Goal: Task Accomplishment & Management: Complete application form

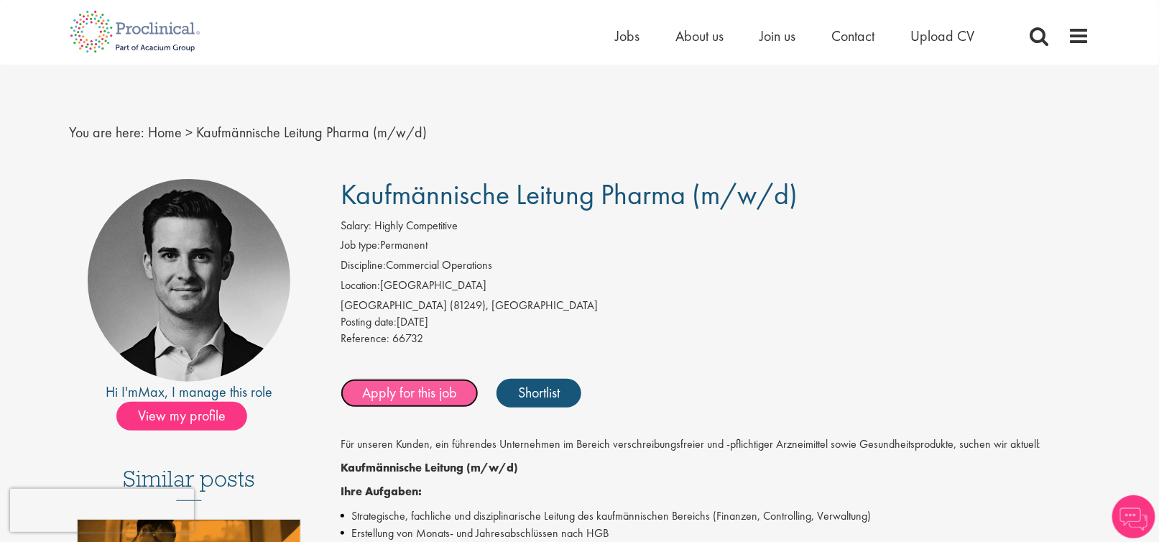
click at [429, 391] on link "Apply for this job" at bounding box center [409, 393] width 138 height 29
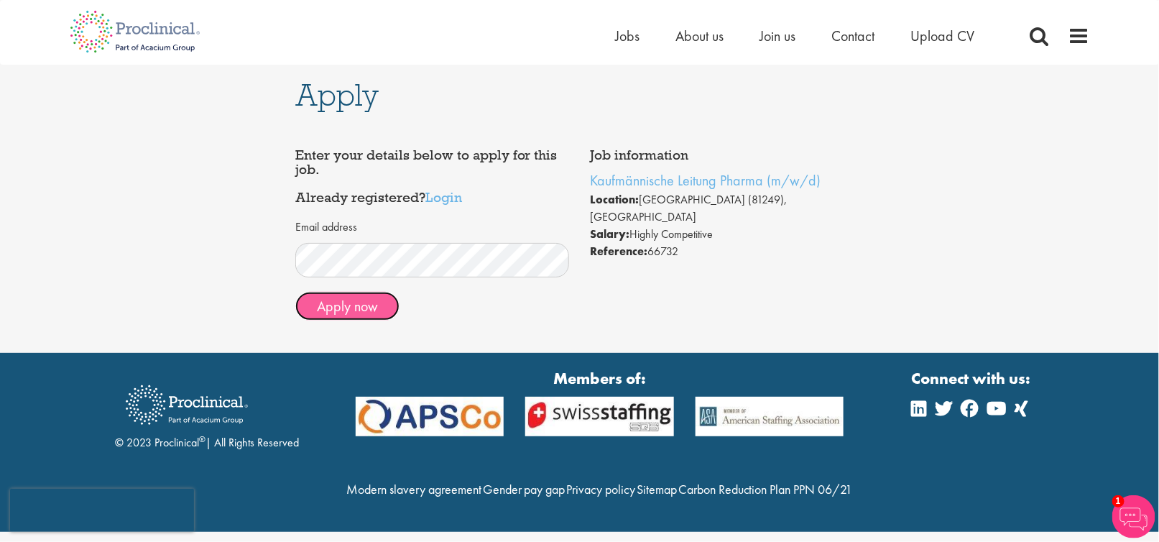
click at [362, 305] on button "Apply now" at bounding box center [347, 306] width 104 height 29
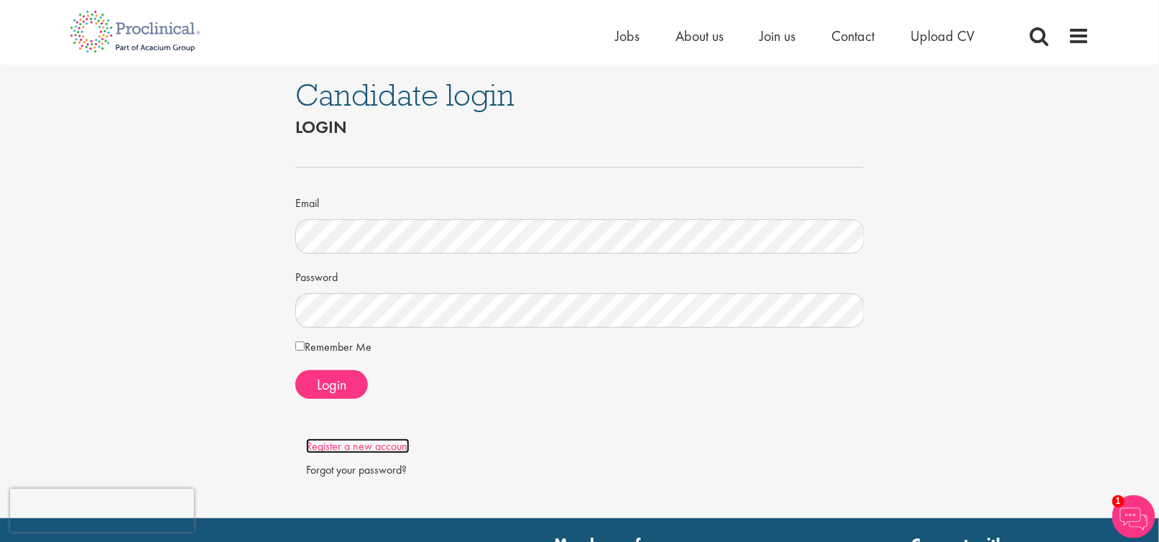
click at [371, 443] on link "Register a new account" at bounding box center [357, 445] width 103 height 15
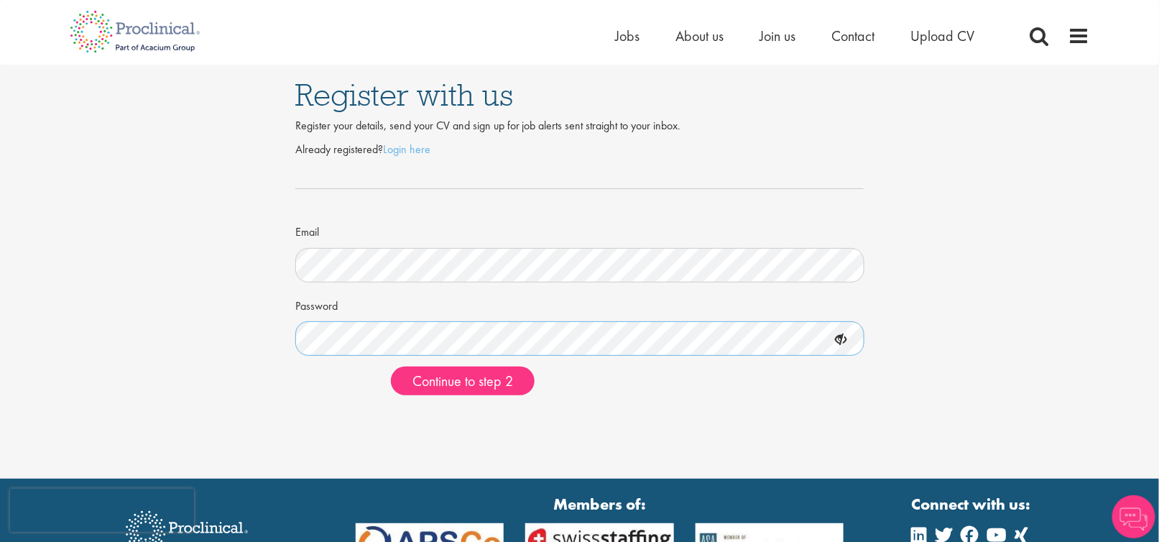
click at [279, 332] on div "Register with us Register your details, send your CV and sign up for job alerts…" at bounding box center [579, 236] width 1180 height 342
click at [448, 366] on button "Continue to step 2" at bounding box center [463, 380] width 144 height 29
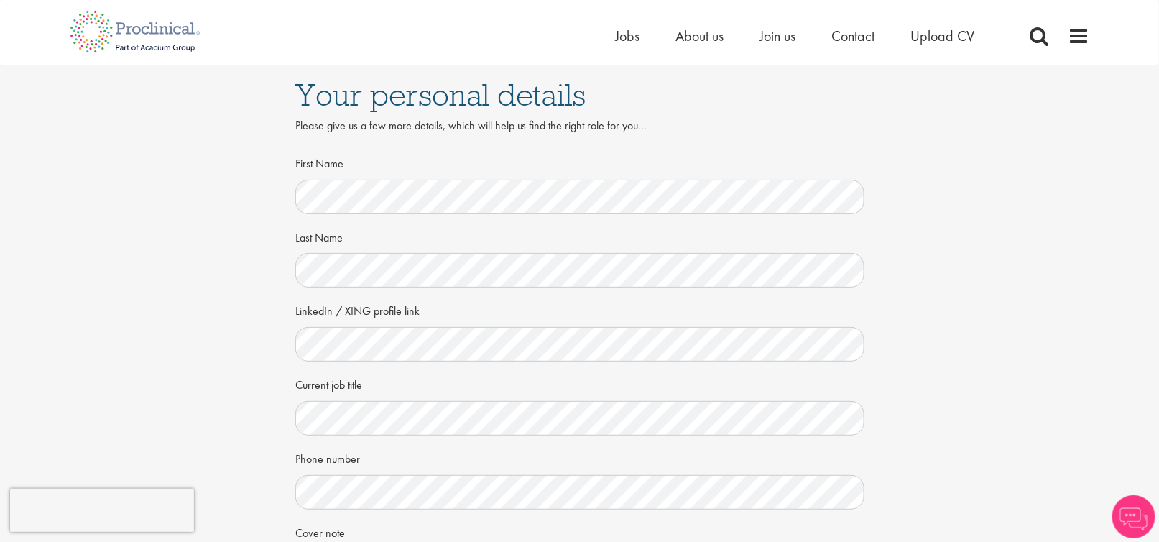
click at [524, 178] on div "First Name" at bounding box center [579, 182] width 569 height 63
click at [176, 334] on div "Your personal details Please give us a few more details, which will help us fin…" at bounding box center [579, 393] width 1180 height 657
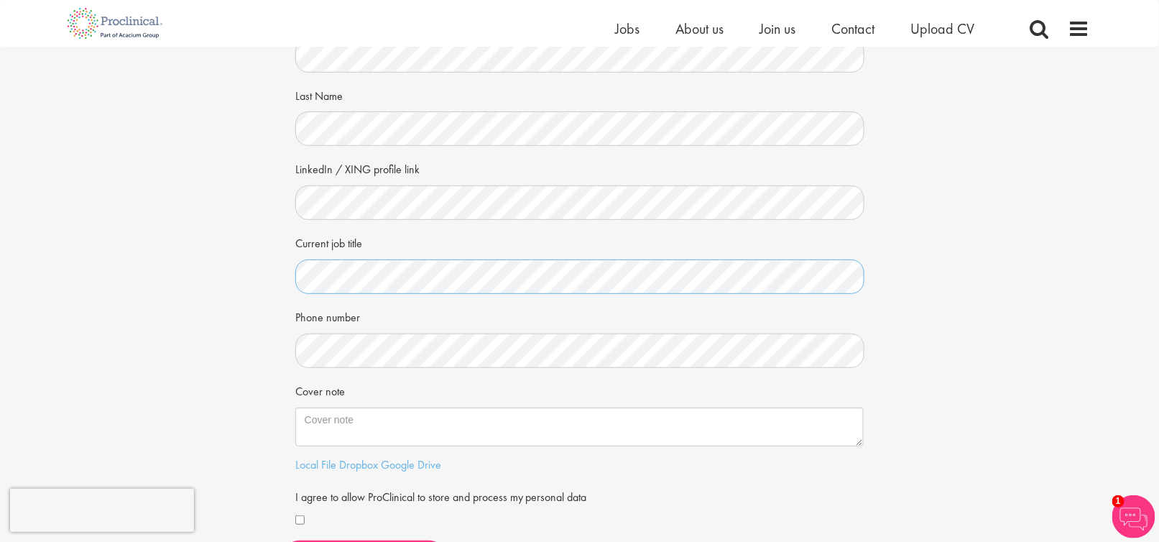
scroll to position [128, 0]
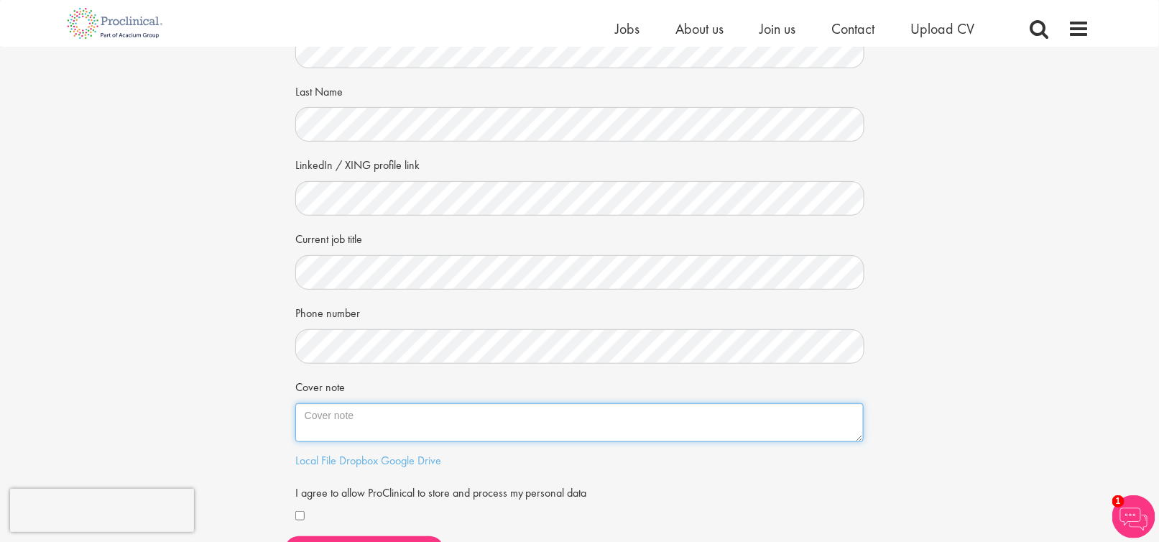
click at [343, 424] on textarea "Cover note" at bounding box center [579, 422] width 569 height 39
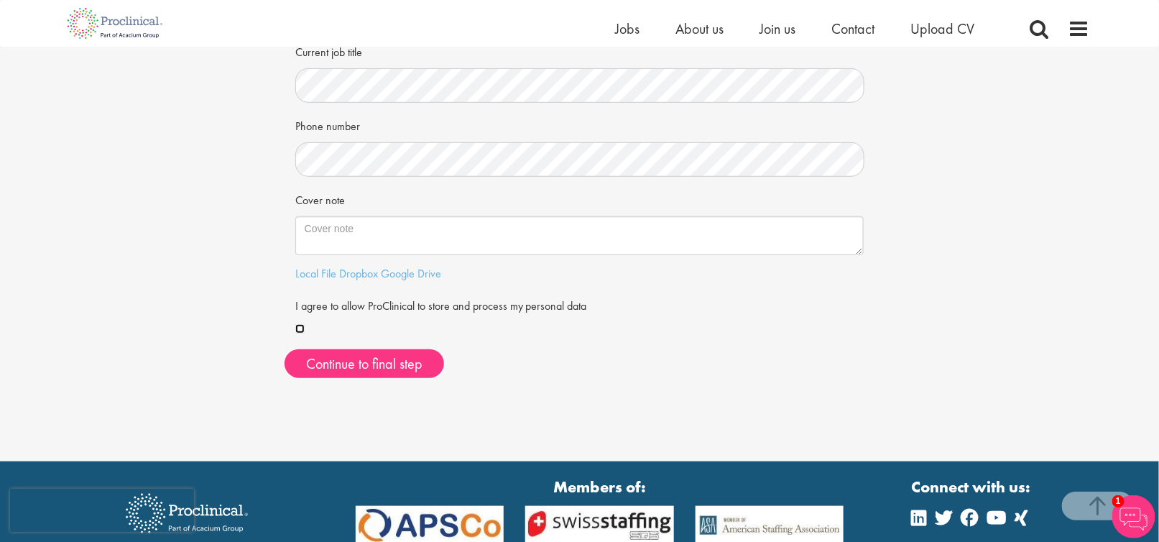
scroll to position [315, 0]
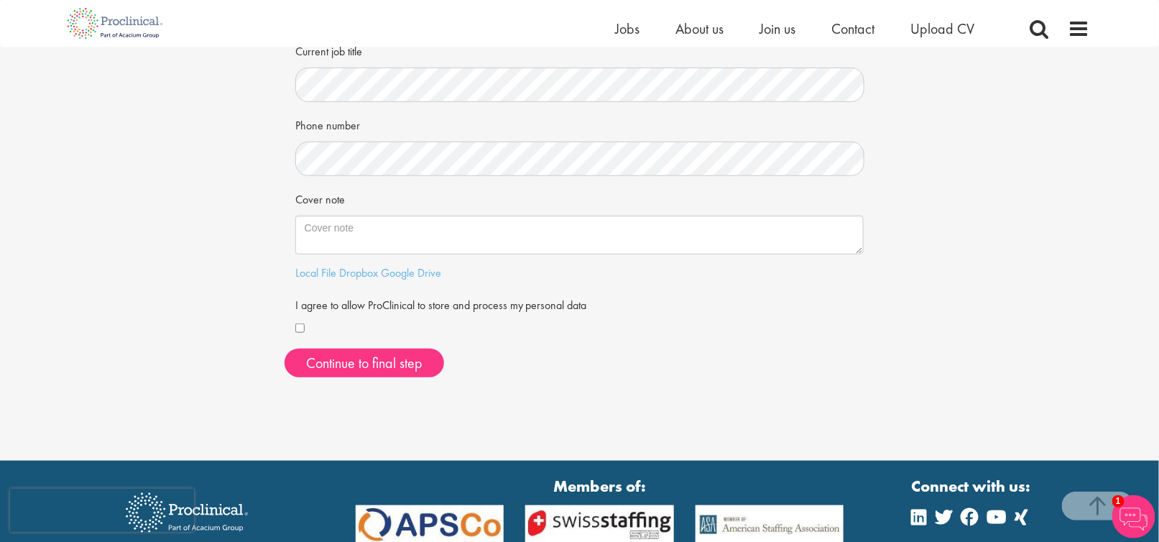
click at [399, 379] on div "First Name Last Name LinkedIn / XING profile link Current job title Phone numbe…" at bounding box center [579, 103] width 590 height 571
click at [399, 368] on button "Continue to final step" at bounding box center [363, 362] width 159 height 29
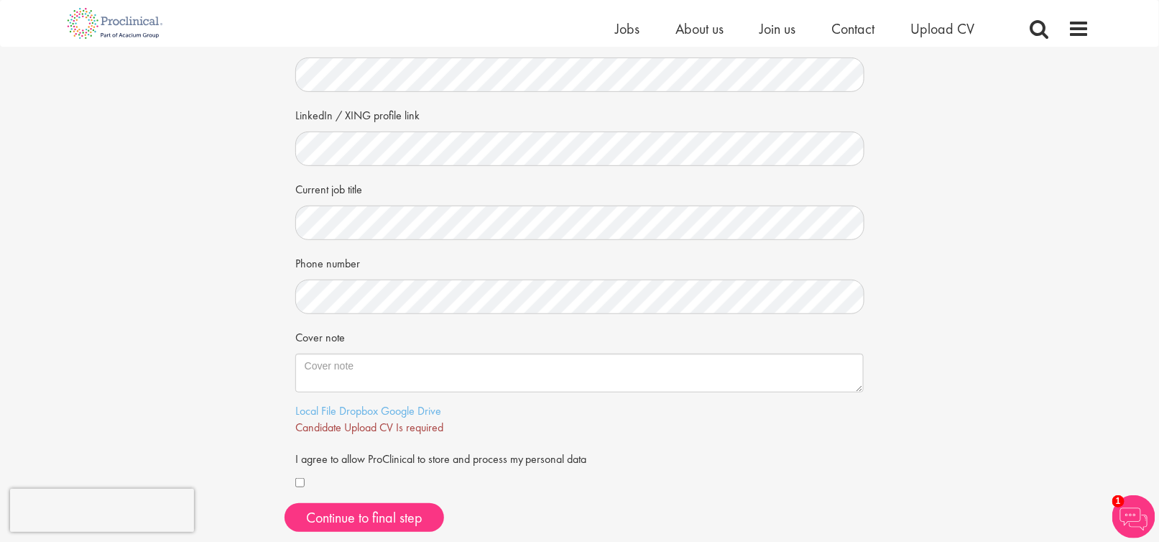
scroll to position [180, 0]
click at [345, 412] on link "Dropbox" at bounding box center [358, 408] width 39 height 15
click at [320, 412] on link "Local File" at bounding box center [315, 408] width 41 height 15
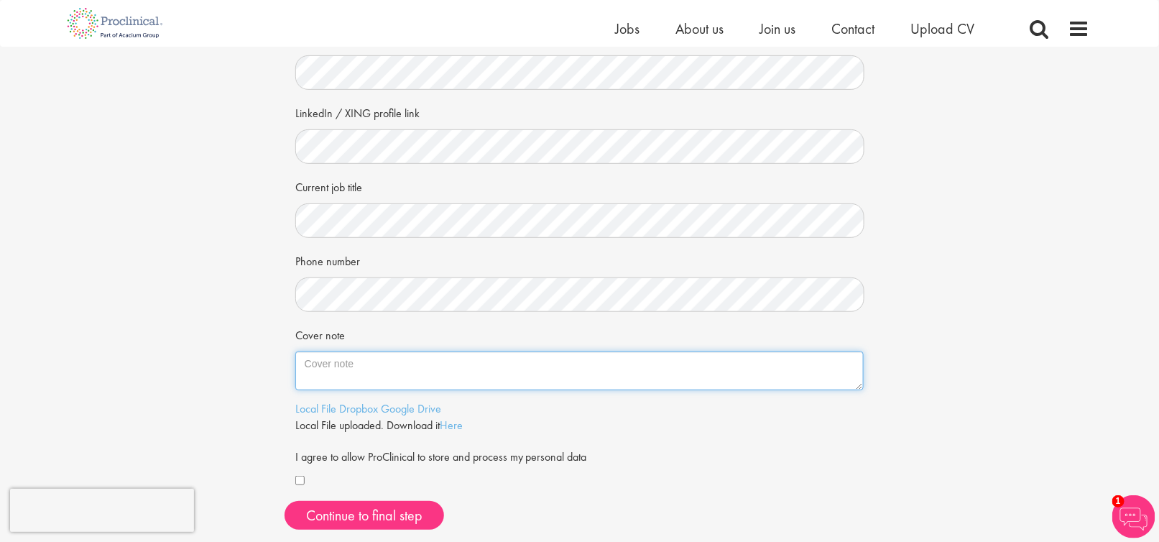
click at [359, 369] on textarea "Cover note" at bounding box center [579, 370] width 569 height 39
type textarea "h"
drag, startPoint x: 318, startPoint y: 363, endPoint x: 560, endPoint y: 368, distance: 241.4
click at [560, 368] on textarea "Hi here," at bounding box center [579, 370] width 569 height 39
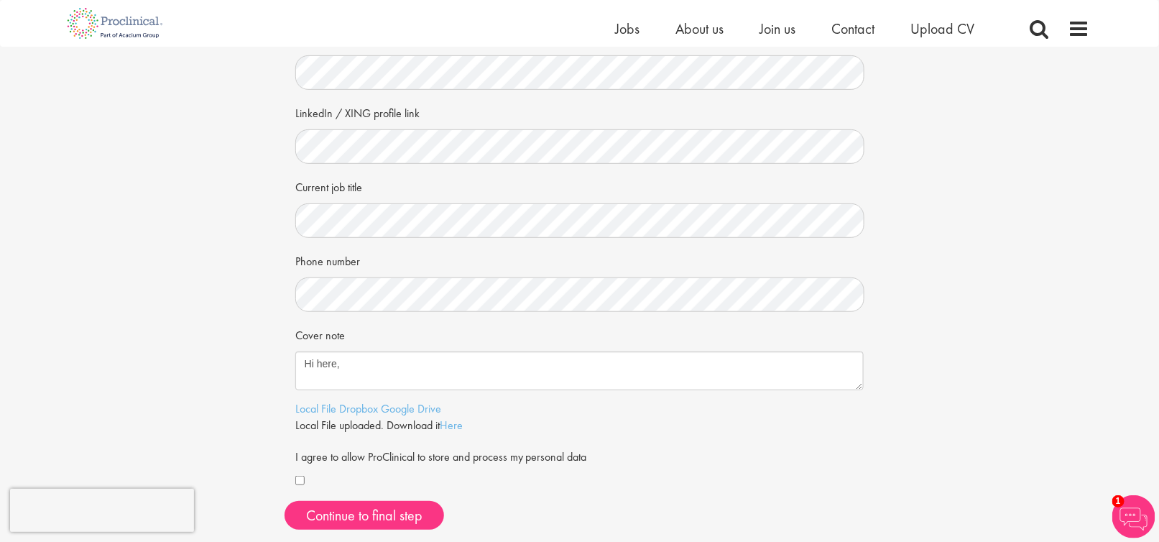
click at [603, 518] on div "Continue to final step" at bounding box center [579, 515] width 590 height 29
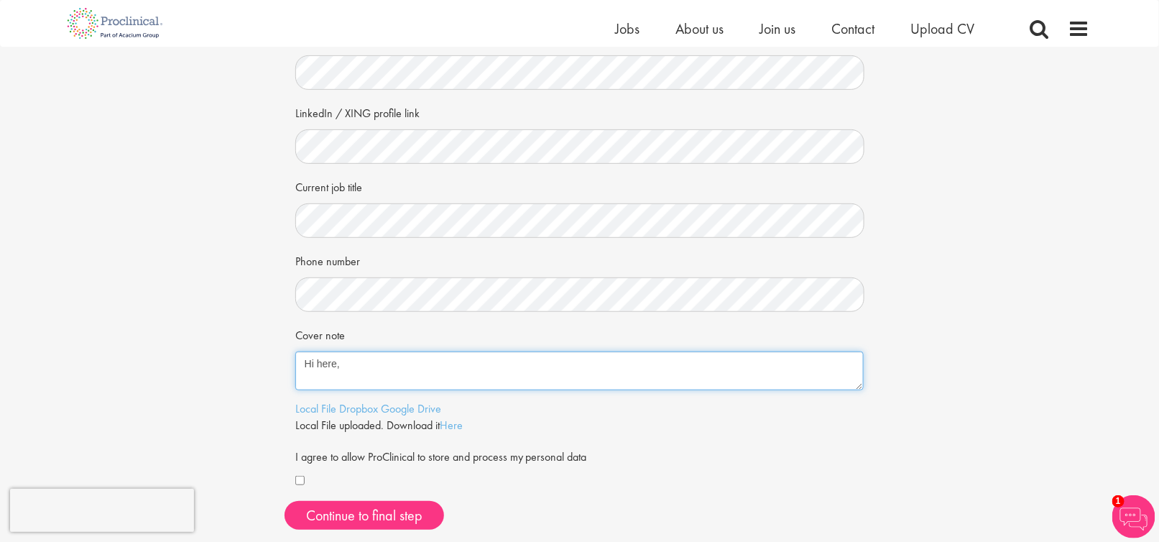
click at [318, 363] on textarea "Hi here," at bounding box center [579, 370] width 569 height 39
paste textarea "ttps://[DOMAIN_NAME][URL][PERSON_NAME]"
click at [320, 357] on textarea "Hi [URL][DOMAIN_NAME][PERSON_NAME]," at bounding box center [579, 370] width 569 height 39
click at [565, 367] on textarea "Hi [URL][DOMAIN_NAME][PERSON_NAME]," at bounding box center [579, 370] width 569 height 39
drag, startPoint x: 542, startPoint y: 361, endPoint x: 315, endPoint y: 363, distance: 227.7
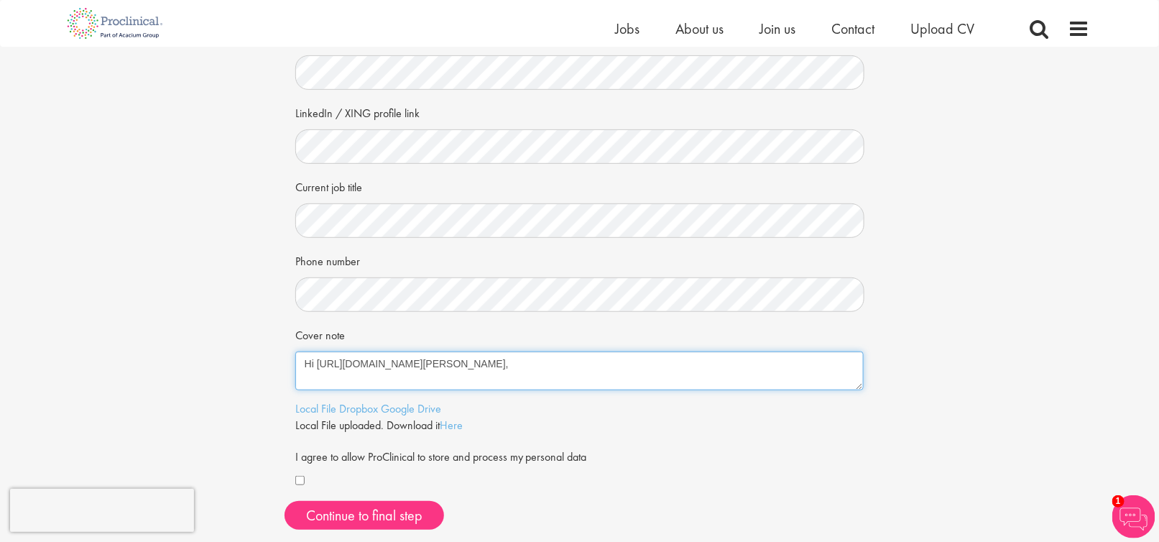
click at [315, 363] on textarea "Hi [URL][DOMAIN_NAME][PERSON_NAME]," at bounding box center [579, 370] width 569 height 39
paste textarea "t"
click at [363, 374] on textarea "Hi there," at bounding box center [579, 370] width 569 height 39
paste textarea "t"
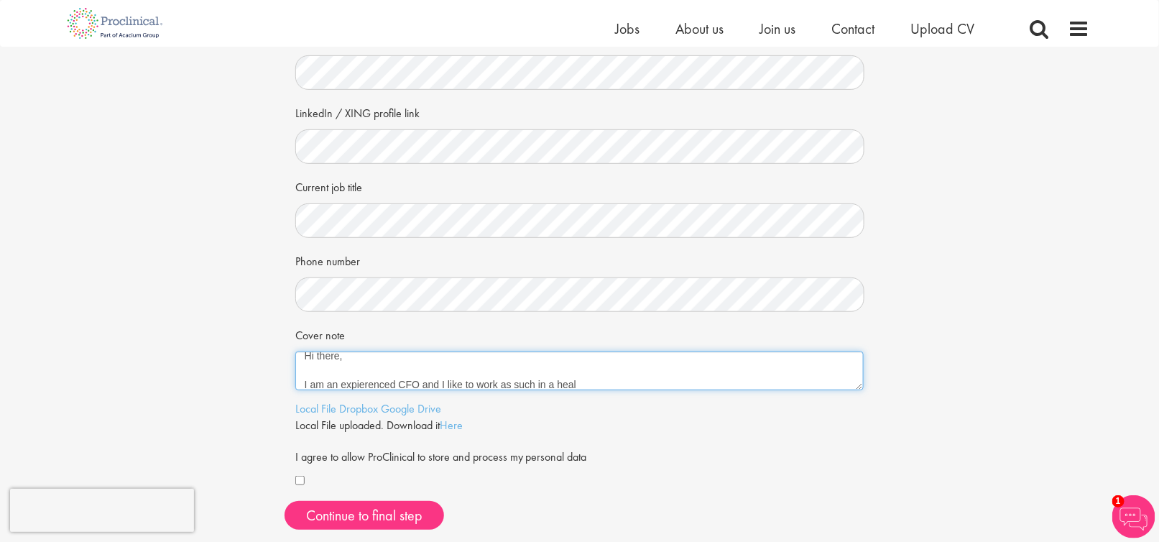
paste textarea "t"
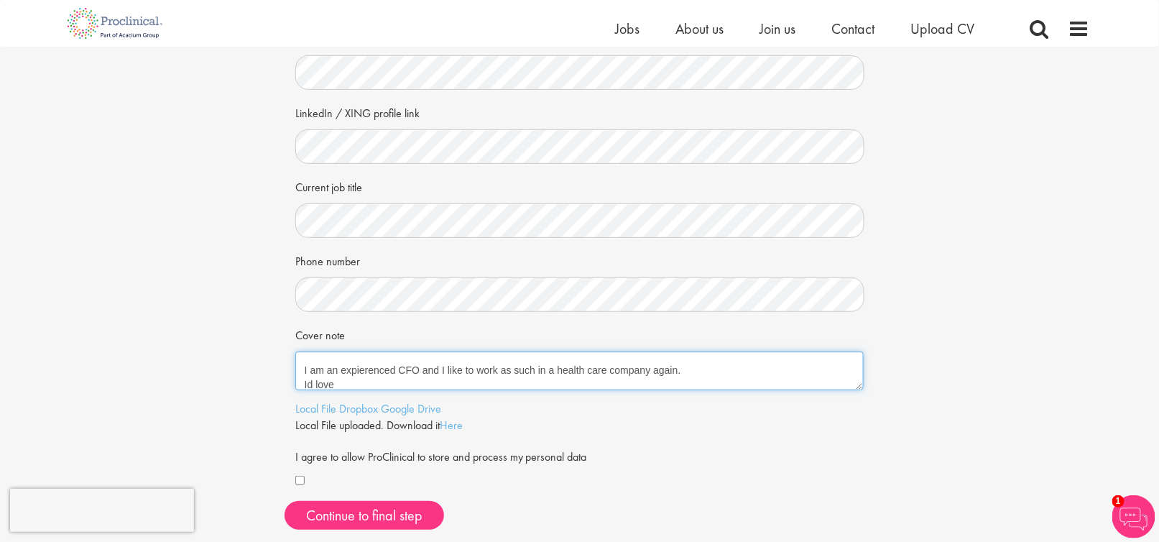
paste textarea "t"
click at [340, 374] on textarea "Hi there, I am an expierenced CFO and I like to work as such in a health care c…" at bounding box center [579, 370] width 569 height 39
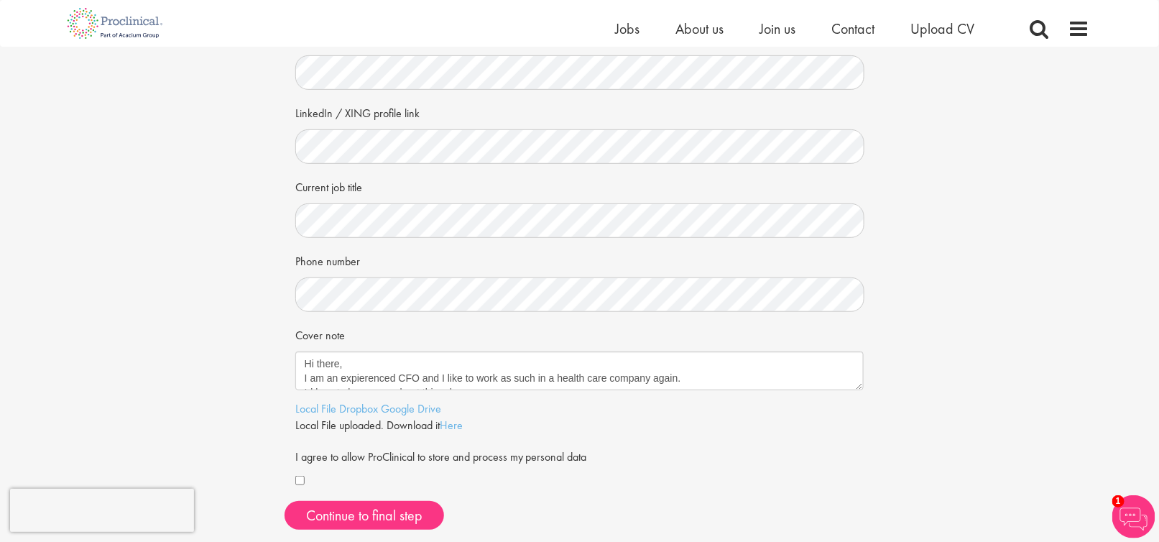
drag, startPoint x: 376, startPoint y: 377, endPoint x: 256, endPoint y: 123, distance: 281.5
click at [256, 123] on div "Your personal details Please give us a few more details, which will help us fin…" at bounding box center [579, 204] width 1180 height 674
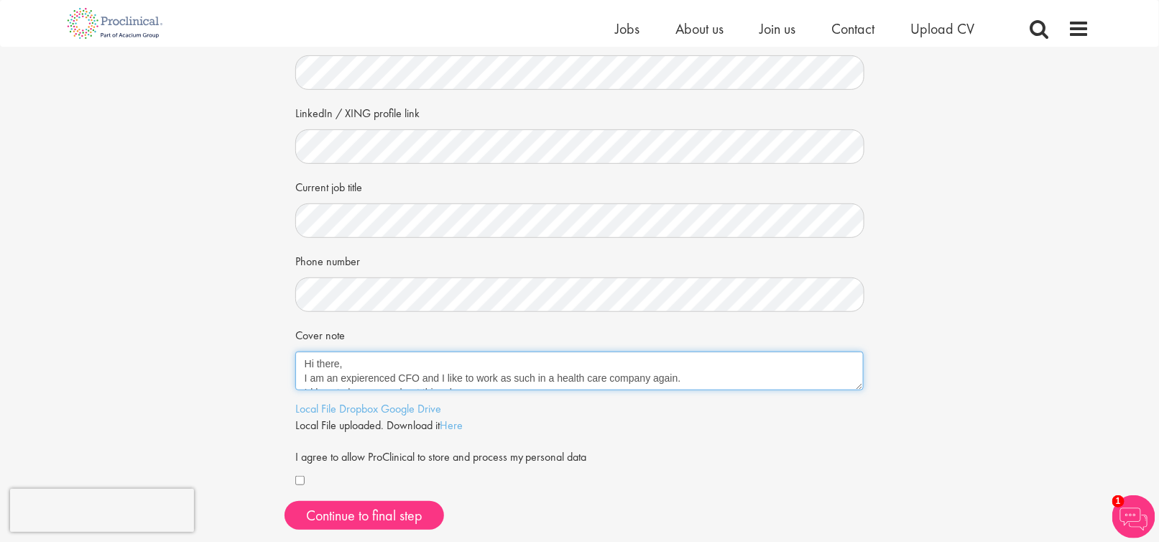
click at [364, 380] on textarea "Hi there, I am an expierenced CFO and I like to work as such in a health care c…" at bounding box center [579, 370] width 569 height 39
click at [358, 377] on textarea "Hi there, I am an expierenced CFO and I like to work as such in a health care c…" at bounding box center [579, 370] width 569 height 39
click at [359, 377] on textarea "Hi there, I am an experenced CFO and I like to work as such in a health care co…" at bounding box center [579, 370] width 569 height 39
click at [432, 381] on textarea "Hi there, I am an expierenced CFO and I like to work as such in a health care c…" at bounding box center [579, 370] width 569 height 39
click at [362, 376] on textarea "Hi there, I am an expierenced CFO and I like to work as such in a health care c…" at bounding box center [579, 370] width 569 height 39
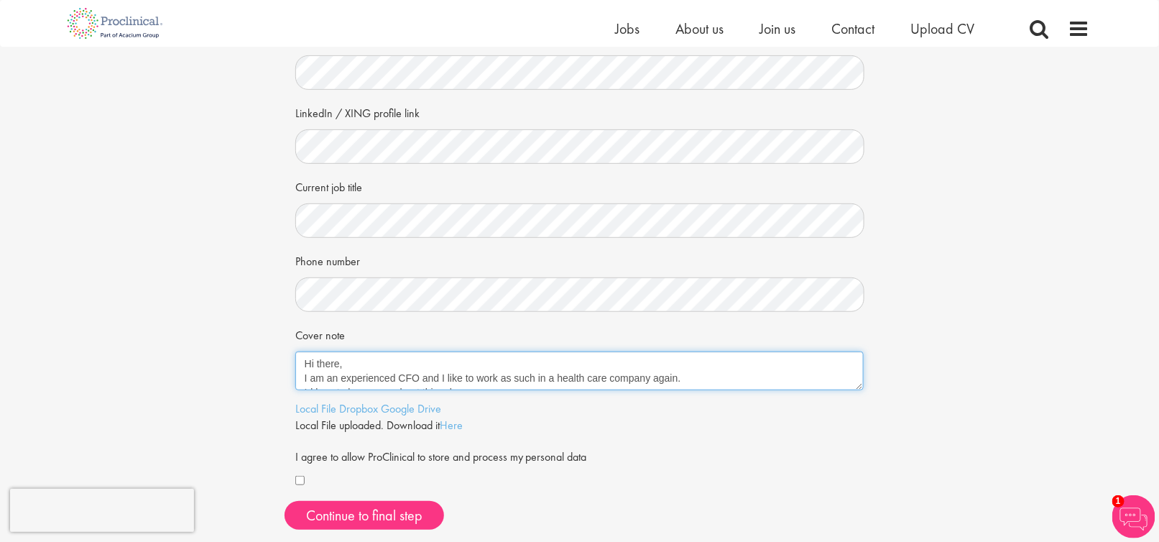
click at [417, 371] on textarea "Hi there, I am an experienced CFO and I like to work as such in a health care c…" at bounding box center [579, 370] width 569 height 39
click at [604, 376] on textarea "Hi there, I am an experienced CFO and I like to work as such in a health care c…" at bounding box center [579, 370] width 569 height 39
click at [687, 376] on textarea "Hi there, I am an experienced CFO and I like to work as such in a health care /…" at bounding box center [579, 370] width 569 height 39
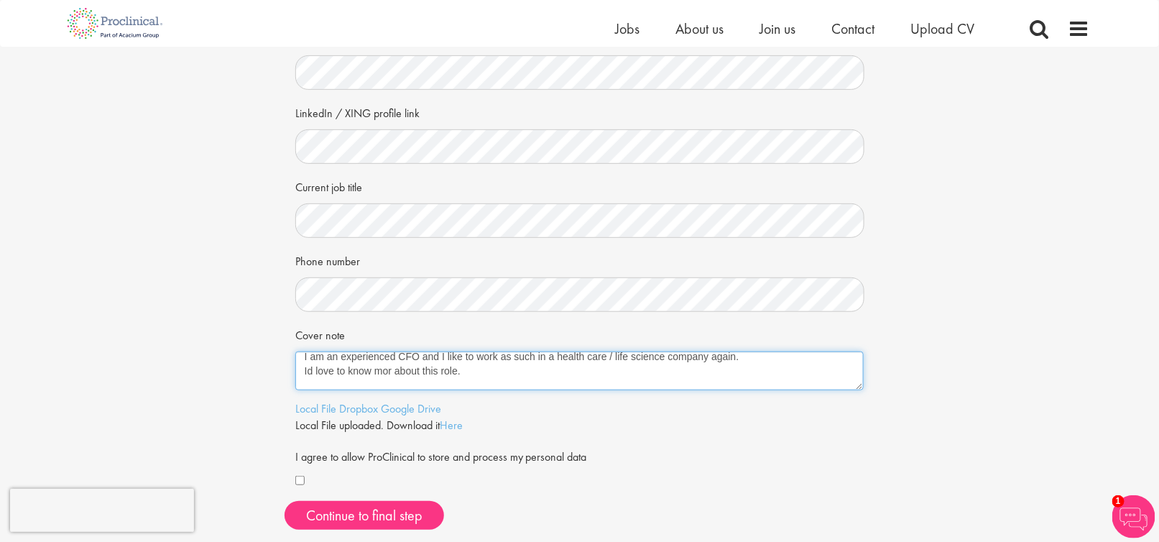
scroll to position [28, 0]
click at [391, 364] on textarea "Hi there, I am an experienced CFO and I like to work as such in a health care /…" at bounding box center [579, 370] width 569 height 39
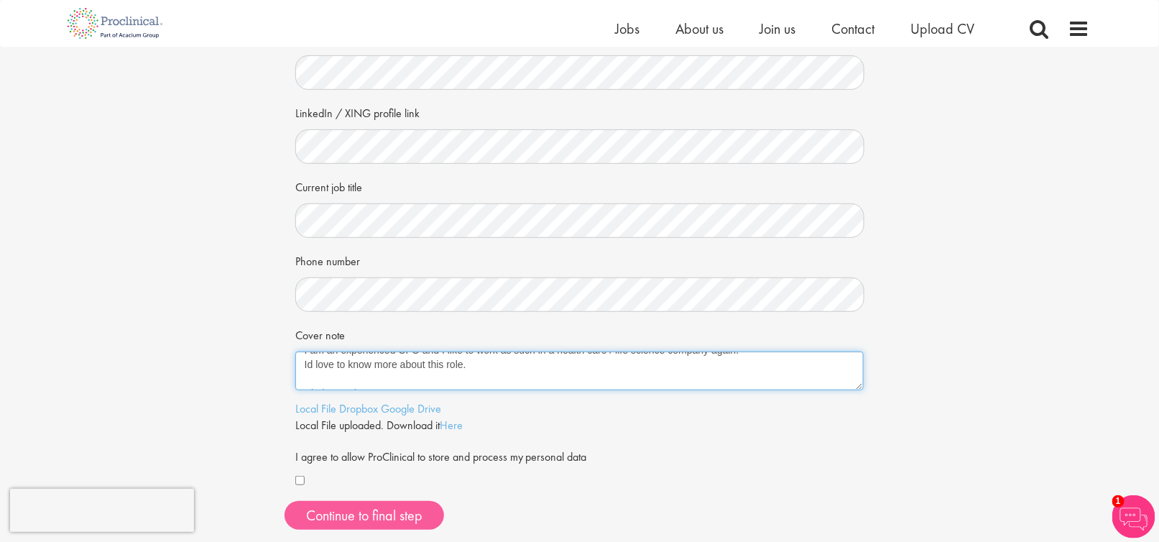
type textarea "Hi there, I am an experienced CFO and I like to work as such in a health care /…"
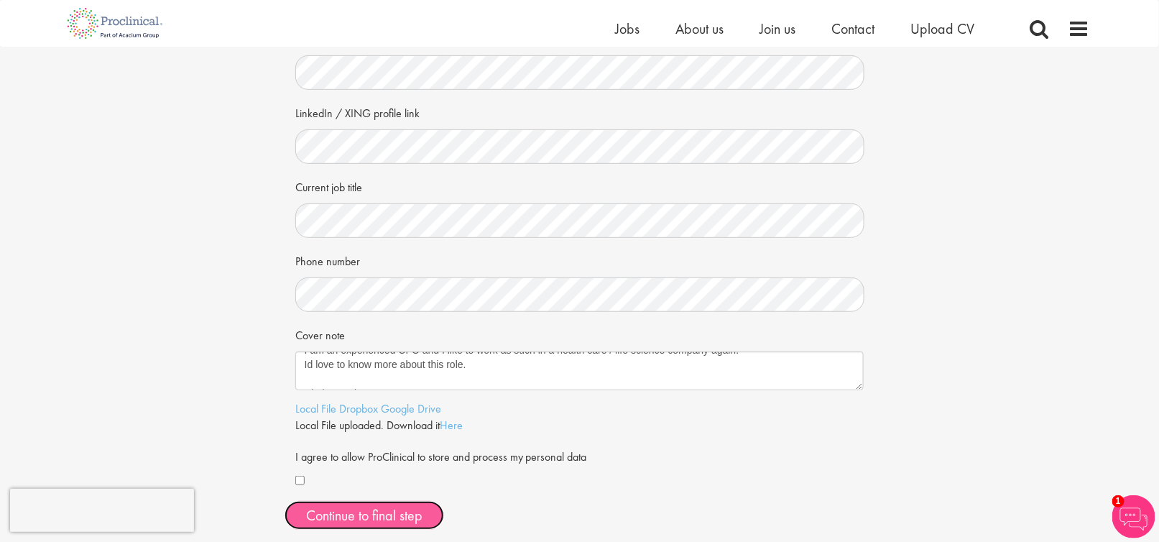
click at [379, 517] on span "Continue to final step" at bounding box center [364, 515] width 116 height 19
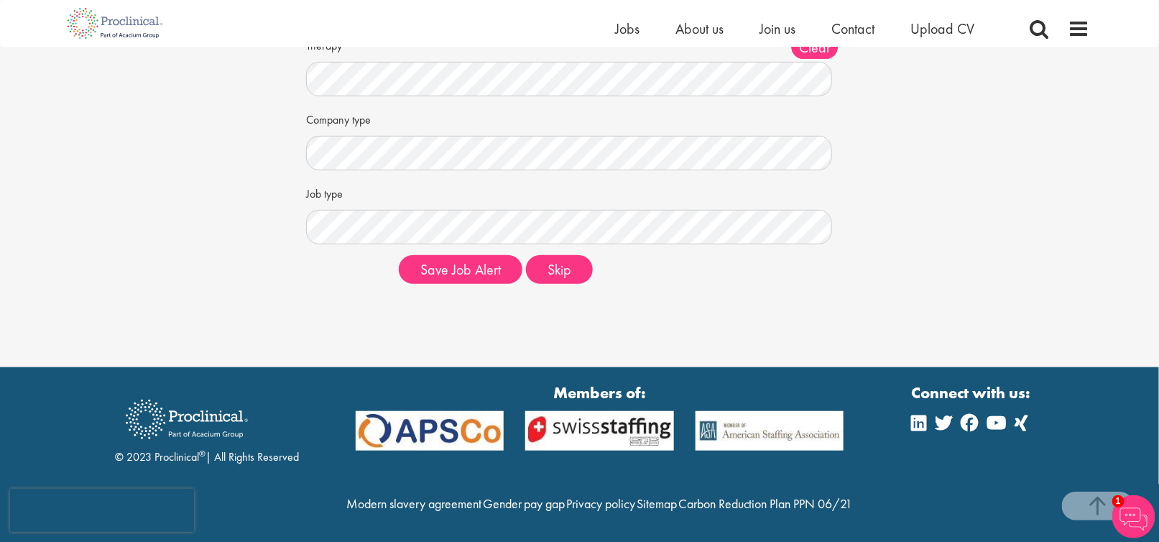
scroll to position [258, 0]
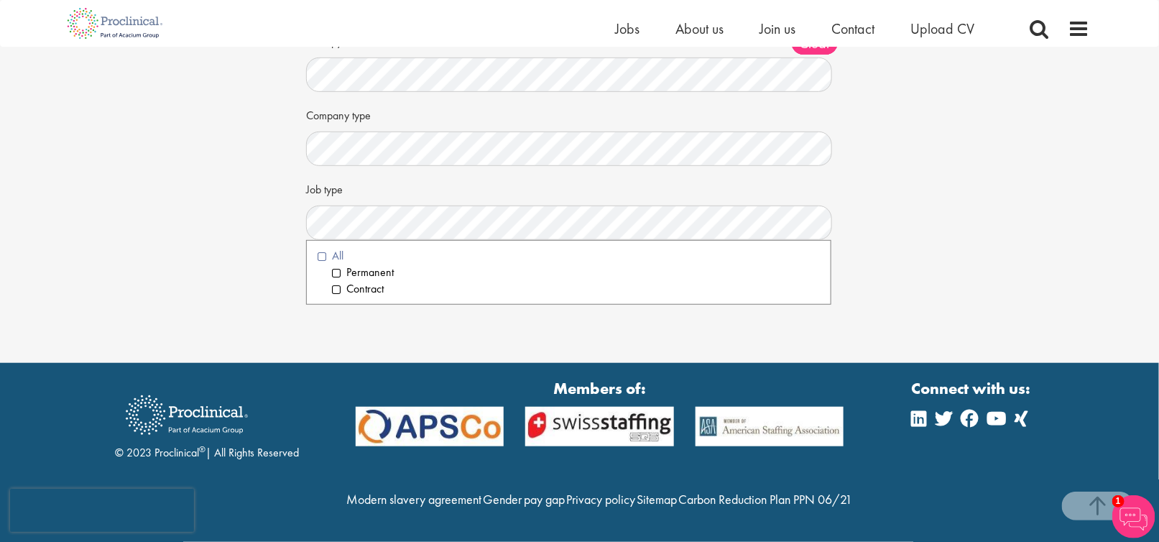
click at [322, 248] on li "All" at bounding box center [569, 256] width 503 height 17
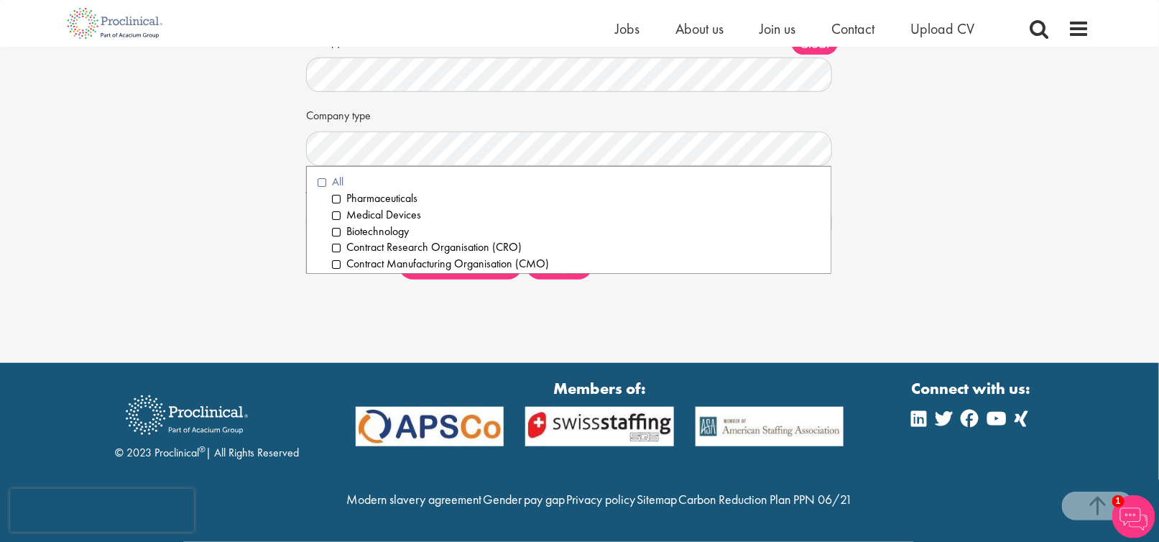
click at [320, 174] on li "All" at bounding box center [569, 182] width 503 height 17
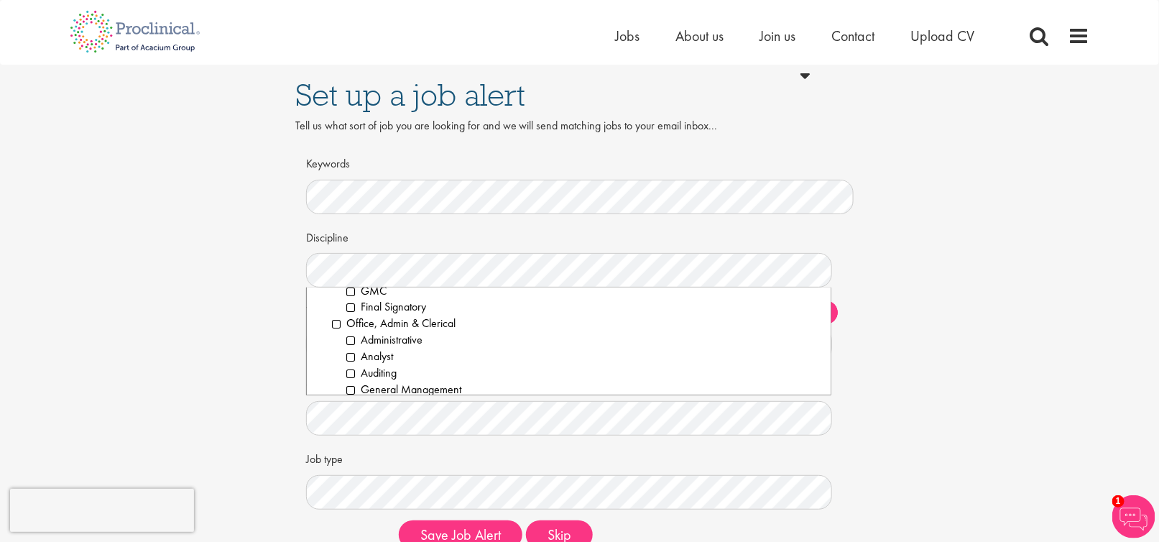
scroll to position [1475, 0]
click at [354, 368] on li "General Management" at bounding box center [583, 371] width 474 height 17
click at [355, 387] on li "Finance" at bounding box center [583, 387] width 474 height 17
click at [349, 303] on li "Project Management" at bounding box center [583, 305] width 474 height 17
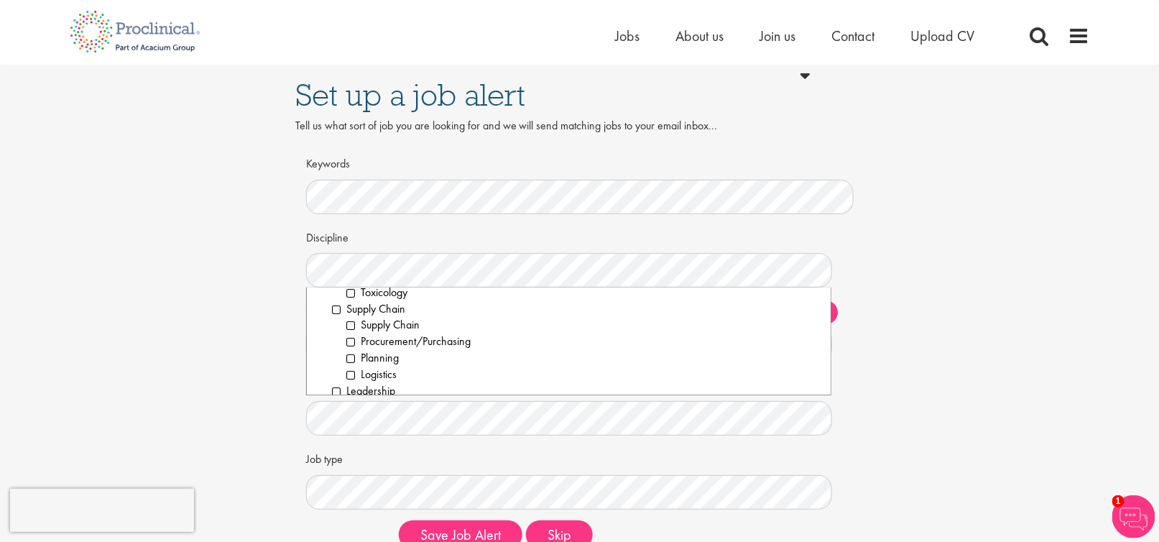
scroll to position [2090, 0]
click at [332, 378] on li "Leadership" at bounding box center [576, 380] width 488 height 17
click at [482, 532] on button "Save Job Alert" at bounding box center [461, 534] width 124 height 29
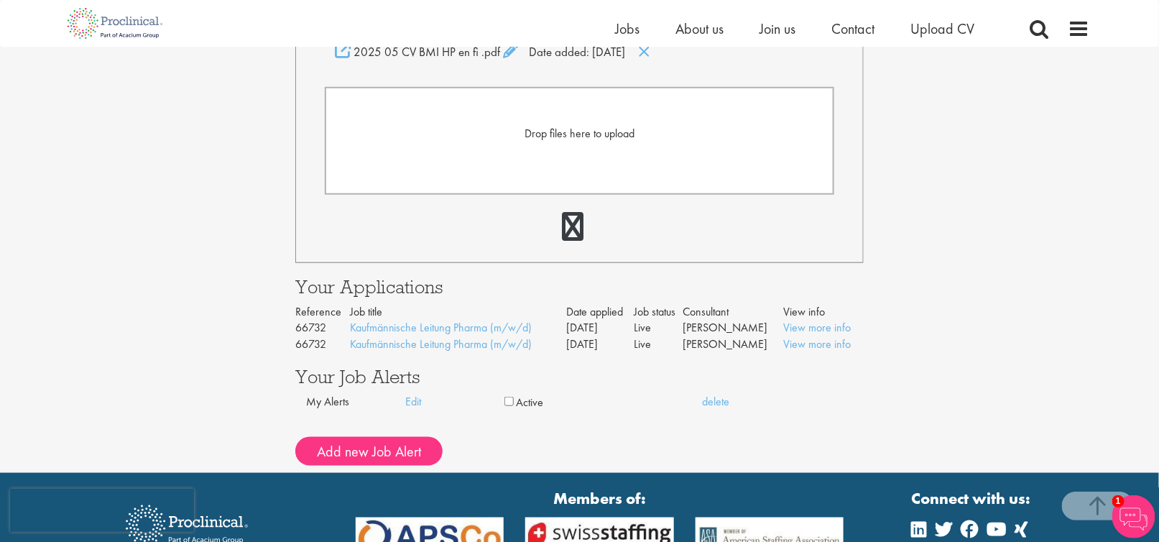
scroll to position [425, 0]
